Goal: Information Seeking & Learning: Learn about a topic

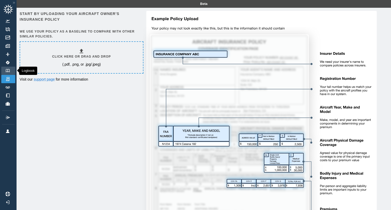
click at [8, 71] on img at bounding box center [8, 70] width 6 height 3
click at [8, 97] on img at bounding box center [8, 96] width 6 height 4
